Goal: Connect with others

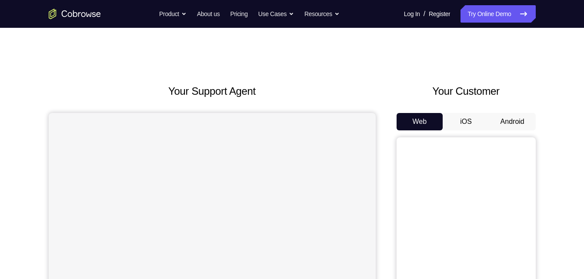
click at [521, 120] on button "Android" at bounding box center [512, 121] width 47 height 17
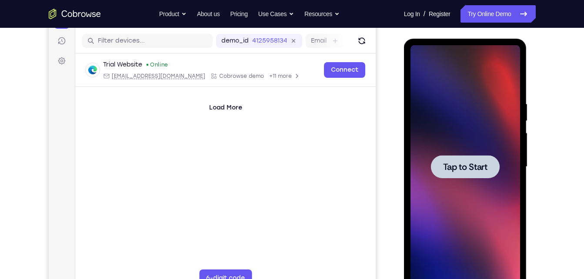
scroll to position [104, 0]
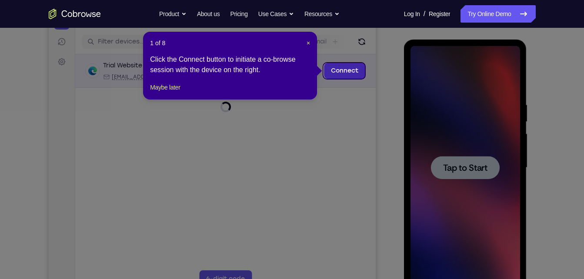
click at [337, 72] on link "Connect" at bounding box center [344, 71] width 41 height 16
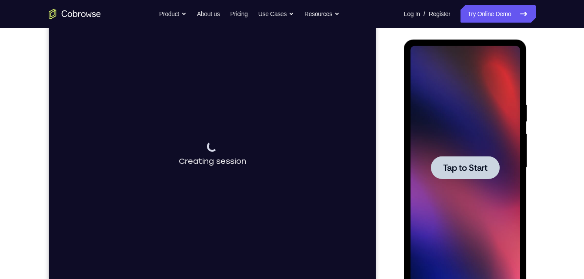
click at [461, 164] on span "Tap to Start" at bounding box center [465, 168] width 44 height 9
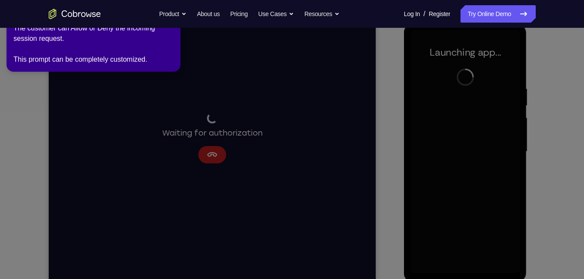
scroll to position [121, 0]
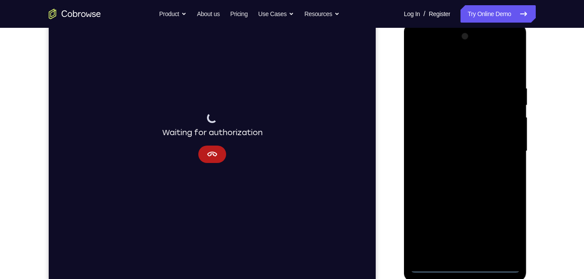
click at [464, 263] on div at bounding box center [465, 152] width 110 height 244
click at [468, 266] on div at bounding box center [465, 152] width 110 height 244
click at [500, 234] on div at bounding box center [465, 152] width 110 height 244
click at [439, 69] on div at bounding box center [465, 152] width 110 height 244
click at [507, 150] on div at bounding box center [465, 152] width 110 height 244
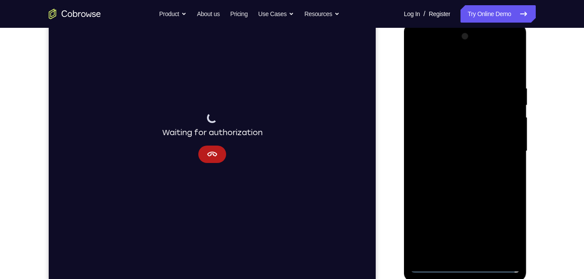
click at [457, 167] on div at bounding box center [465, 152] width 110 height 244
click at [444, 143] on div at bounding box center [465, 152] width 110 height 244
click at [448, 133] on div at bounding box center [465, 152] width 110 height 244
click at [452, 151] on div at bounding box center [465, 152] width 110 height 244
click at [474, 181] on div at bounding box center [465, 152] width 110 height 244
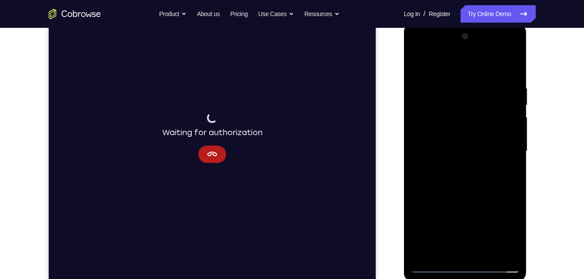
click at [477, 177] on div at bounding box center [465, 152] width 110 height 244
click at [455, 88] on div at bounding box center [465, 152] width 110 height 244
click at [513, 74] on div at bounding box center [465, 152] width 110 height 244
click at [456, 90] on div at bounding box center [465, 152] width 110 height 244
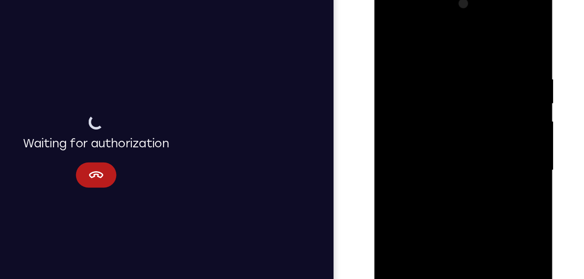
click at [478, 29] on div at bounding box center [436, 113] width 110 height 244
click at [451, 45] on div at bounding box center [436, 113] width 110 height 244
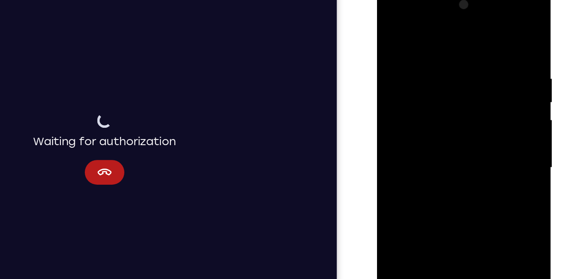
click at [475, 56] on div at bounding box center [438, 115] width 110 height 244
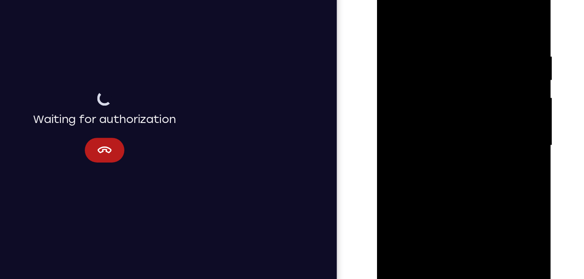
drag, startPoint x: 420, startPoint y: 55, endPoint x: 930, endPoint y: 72, distance: 510.4
click at [501, 49] on html "Online web based iOS Simulators and Android Emulators. Run iPhone, iPad, Mobile…" at bounding box center [439, 94] width 124 height 261
click at [480, 9] on div at bounding box center [438, 92] width 110 height 244
click at [452, 23] on div at bounding box center [438, 92] width 110 height 244
click at [487, 2] on div at bounding box center [438, 92] width 110 height 244
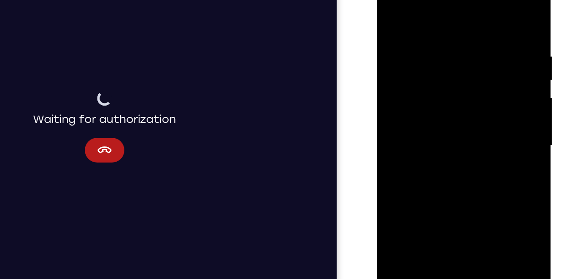
click at [485, 5] on div at bounding box center [438, 92] width 110 height 244
click at [390, 3] on div at bounding box center [438, 92] width 110 height 244
click at [484, 134] on div at bounding box center [438, 92] width 110 height 244
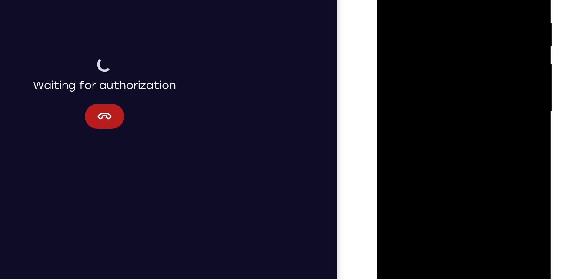
click at [463, 160] on div at bounding box center [438, 58] width 110 height 244
click at [456, 104] on div at bounding box center [438, 58] width 110 height 244
click at [486, 12] on div at bounding box center [438, 58] width 110 height 244
click at [458, 72] on div at bounding box center [438, 58] width 110 height 244
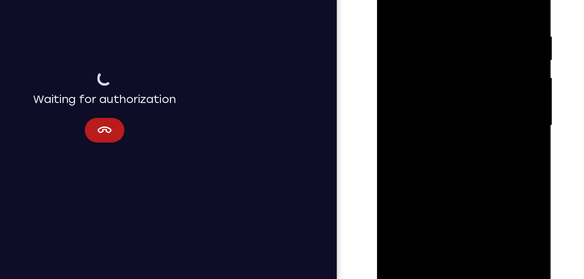
click at [389, 152] on div at bounding box center [438, 72] width 110 height 244
click at [437, 16] on div at bounding box center [438, 72] width 110 height 244
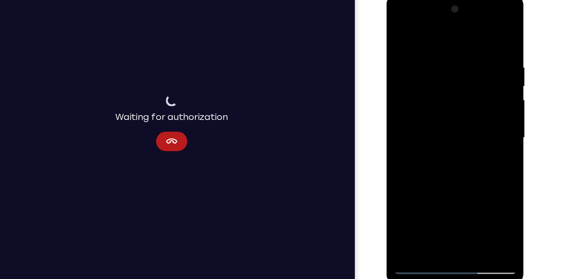
scroll to position [119, 0]
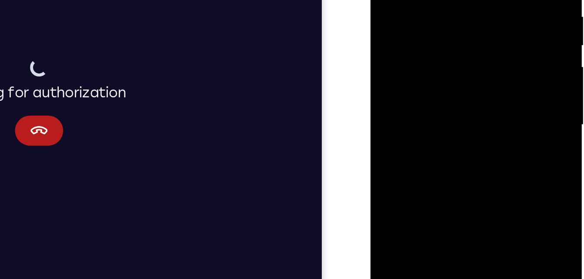
click at [395, 100] on div at bounding box center [432, 32] width 110 height 244
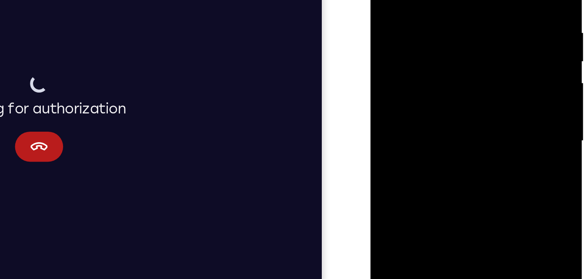
click at [482, 14] on div at bounding box center [432, 48] width 110 height 244
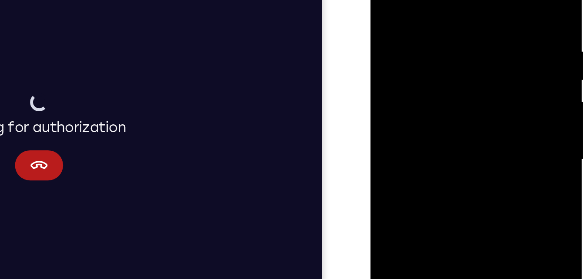
click at [481, 34] on div at bounding box center [432, 67] width 110 height 244
click at [381, 31] on div at bounding box center [432, 67] width 110 height 244
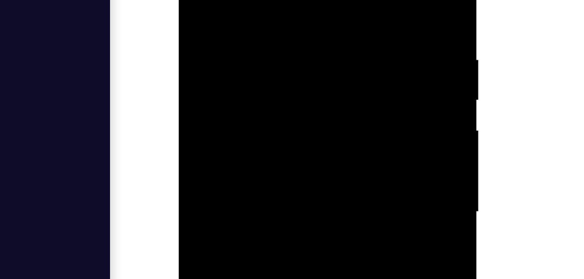
click at [289, 0] on div at bounding box center [240, 29] width 110 height 244
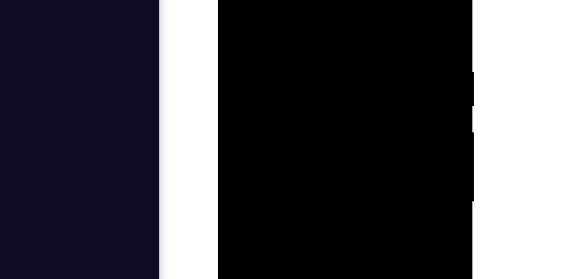
click at [231, 0] on div at bounding box center [279, 65] width 110 height 244
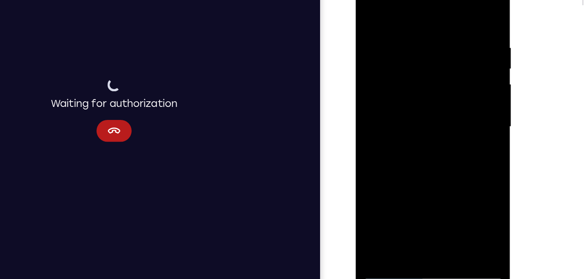
click at [373, 6] on div at bounding box center [417, 94] width 110 height 244
click at [397, 196] on div at bounding box center [417, 94] width 110 height 244
click at [384, 4] on div at bounding box center [417, 94] width 110 height 244
click at [382, 20] on div at bounding box center [417, 94] width 110 height 244
click at [374, 10] on div at bounding box center [417, 94] width 110 height 244
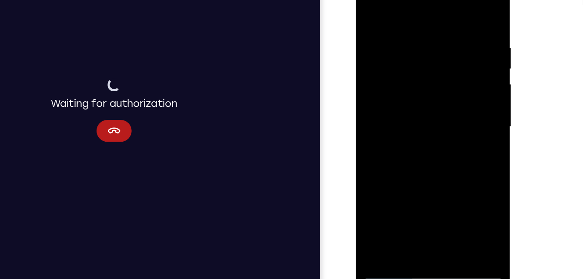
click at [454, 88] on div at bounding box center [417, 94] width 110 height 244
click at [371, 5] on div at bounding box center [417, 94] width 110 height 244
click at [419, 91] on div at bounding box center [417, 94] width 110 height 244
click at [374, 116] on div at bounding box center [417, 94] width 110 height 244
click at [463, 11] on div at bounding box center [417, 94] width 110 height 244
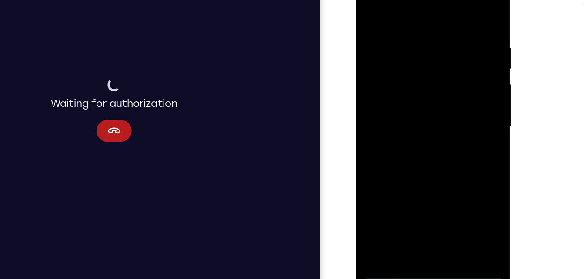
click at [377, 33] on div at bounding box center [417, 94] width 110 height 244
click at [377, 35] on div at bounding box center [417, 94] width 110 height 244
drag, startPoint x: 438, startPoint y: 38, endPoint x: 430, endPoint y: 105, distance: 67.9
click at [430, 105] on div at bounding box center [417, 94] width 110 height 244
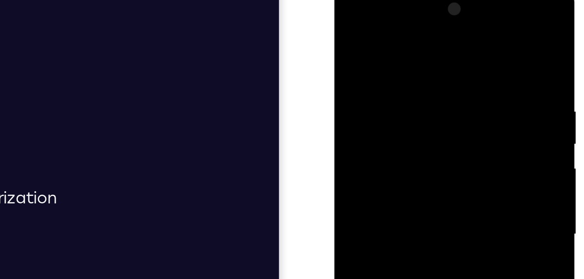
click at [395, 56] on div at bounding box center [396, 112] width 110 height 244
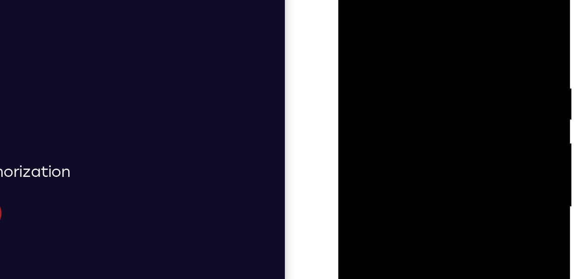
drag, startPoint x: 377, startPoint y: 20, endPoint x: 422, endPoint y: 20, distance: 45.2
click at [422, 20] on div at bounding box center [400, 93] width 110 height 244
drag, startPoint x: 377, startPoint y: 21, endPoint x: 419, endPoint y: 20, distance: 42.2
click at [419, 20] on div at bounding box center [400, 93] width 110 height 244
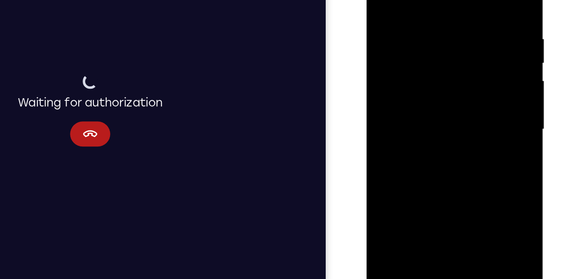
scroll to position [131, 0]
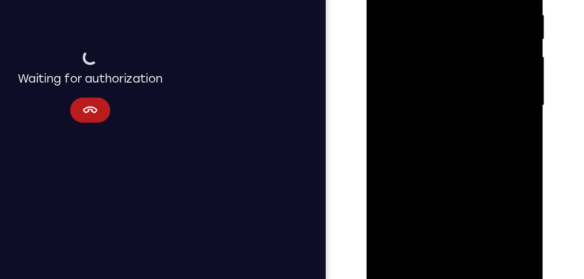
click at [410, 149] on div at bounding box center [428, 50] width 110 height 244
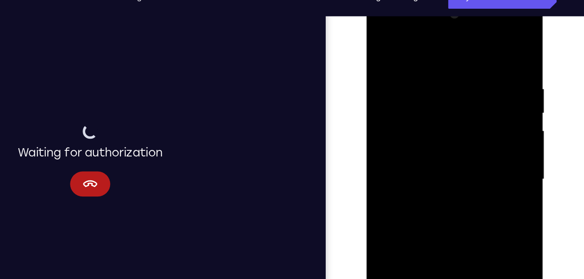
click at [418, 34] on div at bounding box center [428, 124] width 110 height 244
click at [460, 35] on div at bounding box center [428, 124] width 110 height 244
click at [400, 49] on div at bounding box center [428, 124] width 110 height 244
click at [382, 34] on div at bounding box center [428, 124] width 110 height 244
click at [471, 36] on div at bounding box center [428, 124] width 110 height 244
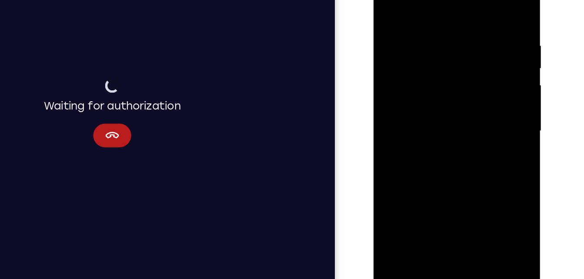
click at [476, 189] on div at bounding box center [435, 85] width 110 height 244
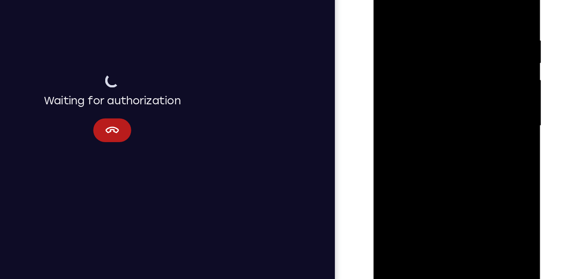
click at [384, 0] on div at bounding box center [435, 80] width 110 height 244
click at [388, 0] on div at bounding box center [435, 80] width 110 height 244
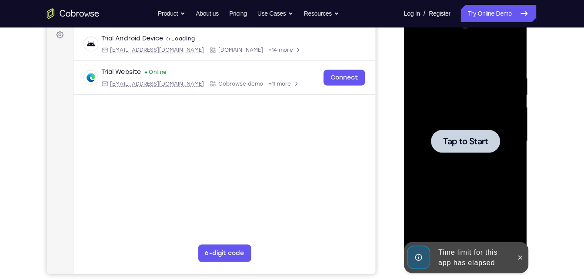
scroll to position [130, 0]
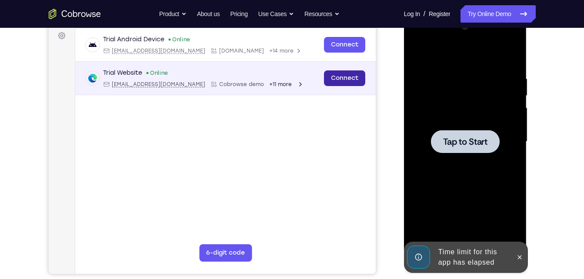
click at [342, 80] on link "Connect" at bounding box center [344, 78] width 41 height 16
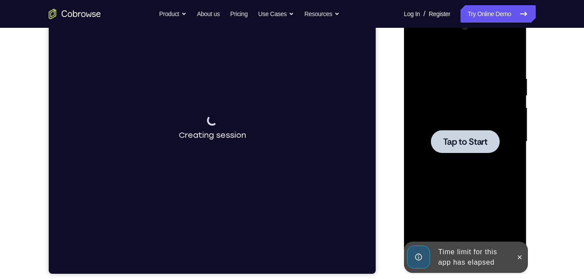
click at [441, 150] on div at bounding box center [465, 141] width 69 height 23
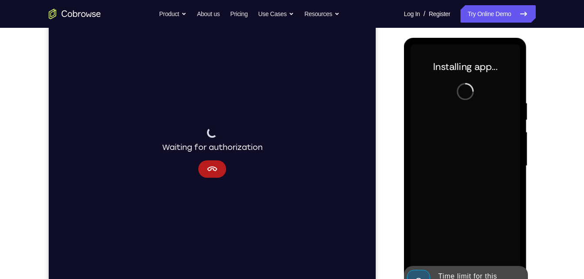
scroll to position [106, 0]
